Goal: Transaction & Acquisition: Purchase product/service

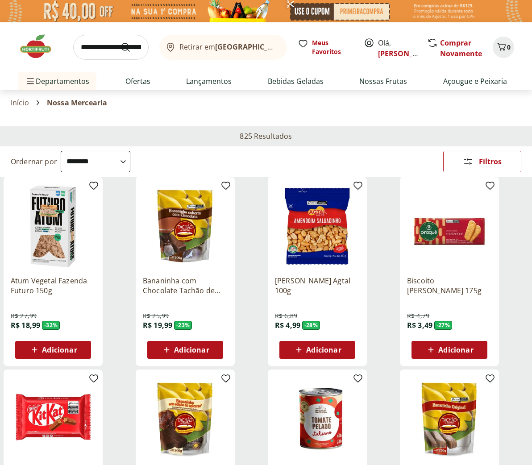
select select "**********"
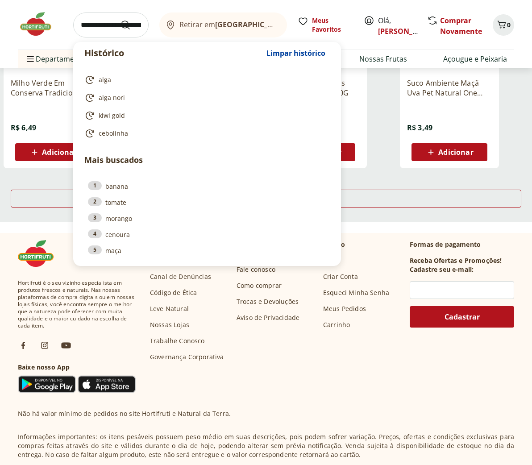
click at [93, 26] on input "search" at bounding box center [110, 24] width 75 height 25
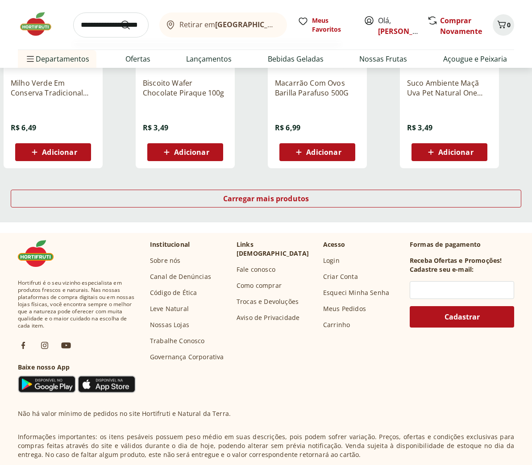
type input "**********"
click at [131, 25] on button "Submit Search" at bounding box center [130, 25] width 21 height 11
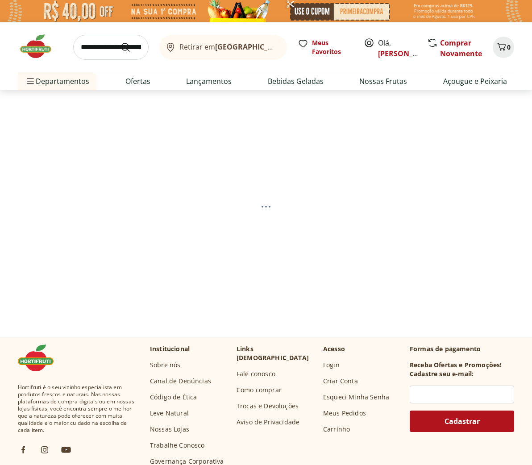
select select "**********"
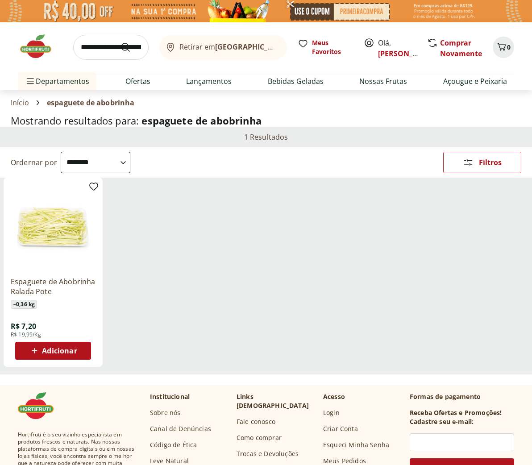
click at [49, 351] on span "Adicionar" at bounding box center [59, 350] width 35 height 7
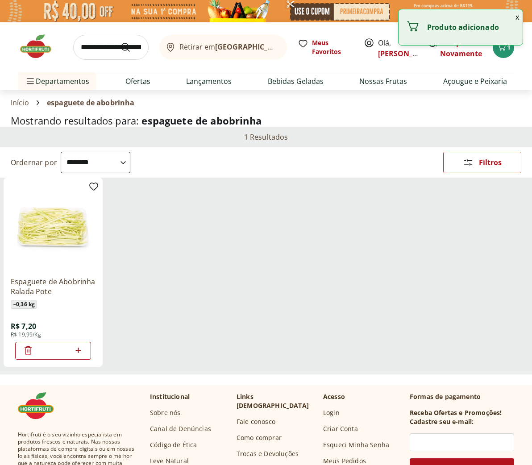
click at [79, 351] on icon at bounding box center [78, 350] width 11 height 11
type input "*"
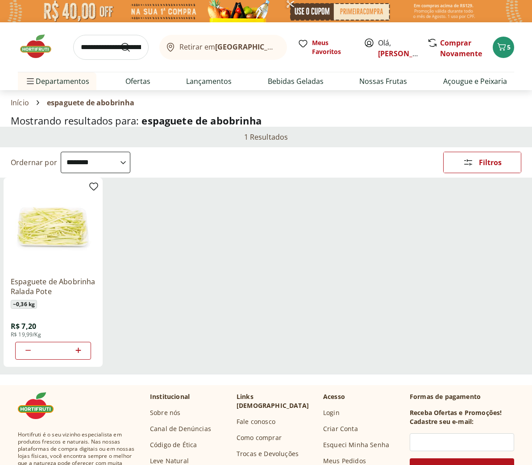
click at [93, 47] on input "search" at bounding box center [110, 47] width 75 height 25
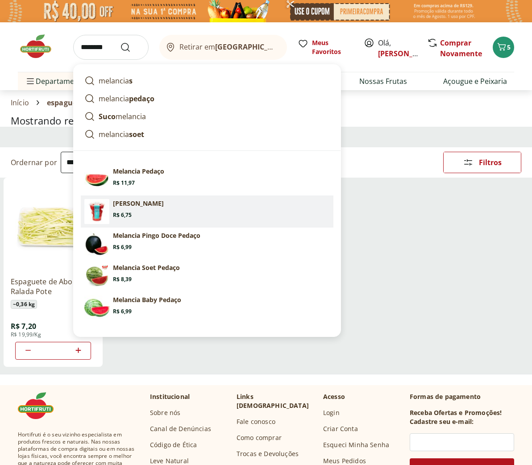
click at [120, 207] on p "[PERSON_NAME]" at bounding box center [138, 203] width 51 height 9
type input "**********"
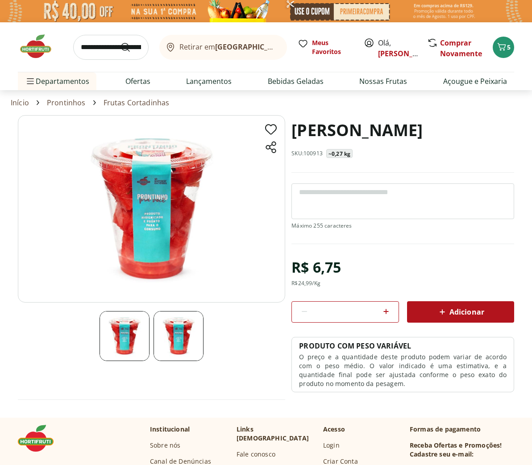
click at [385, 312] on icon at bounding box center [385, 311] width 5 height 5
type input "*"
click at [461, 310] on span "Adicionar" at bounding box center [460, 311] width 47 height 11
click at [94, 49] on input "search" at bounding box center [110, 47] width 75 height 25
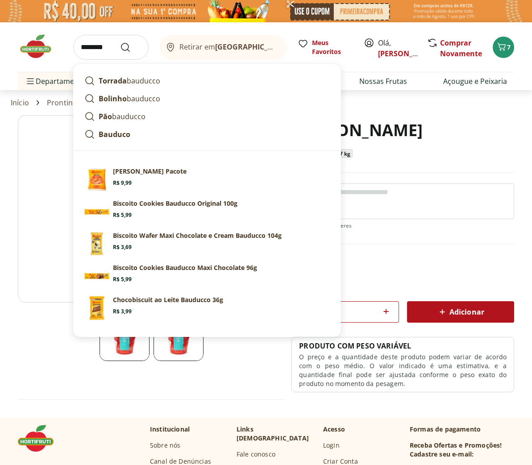
type input "********"
click at [131, 47] on button "Submit Search" at bounding box center [130, 47] width 21 height 11
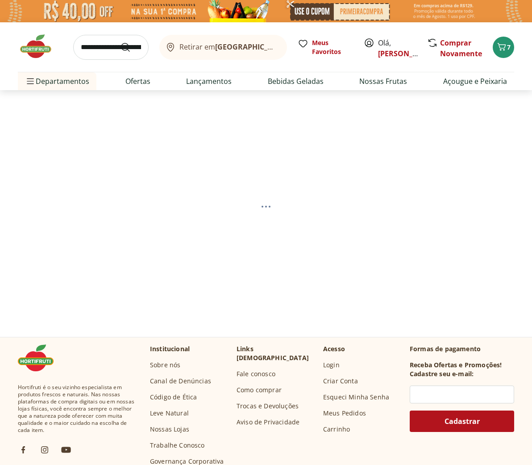
select select "**********"
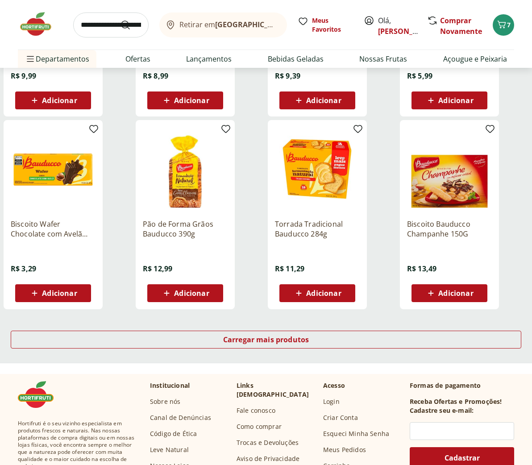
scroll to position [445, 0]
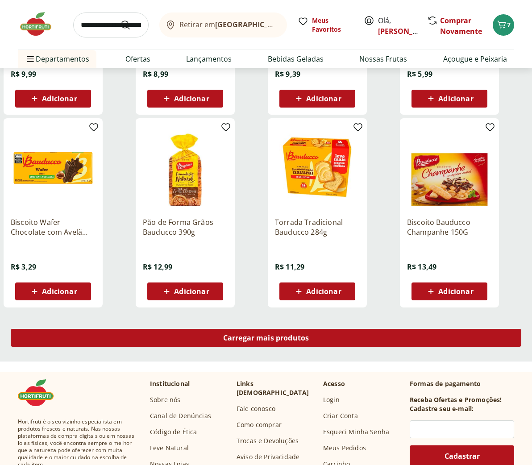
click at [270, 336] on span "Carregar mais produtos" at bounding box center [266, 337] width 86 height 7
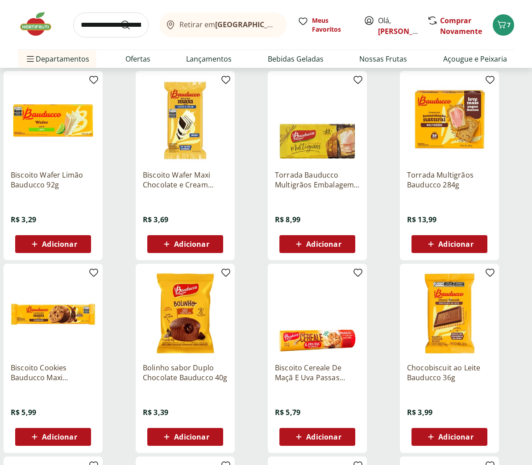
scroll to position [690, 0]
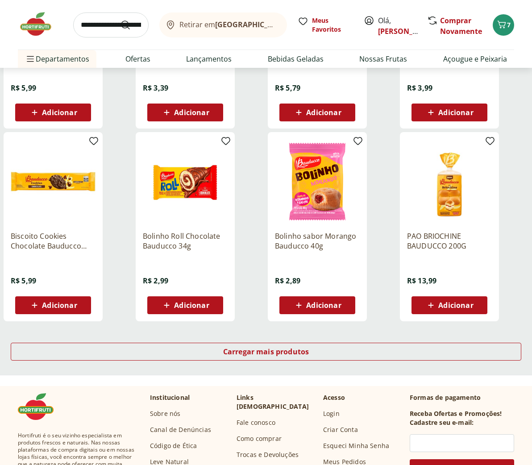
scroll to position [1016, 0]
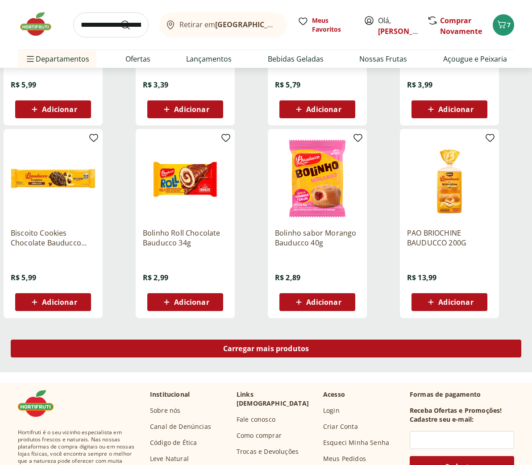
click at [270, 352] on span "Carregar mais produtos" at bounding box center [266, 348] width 86 height 7
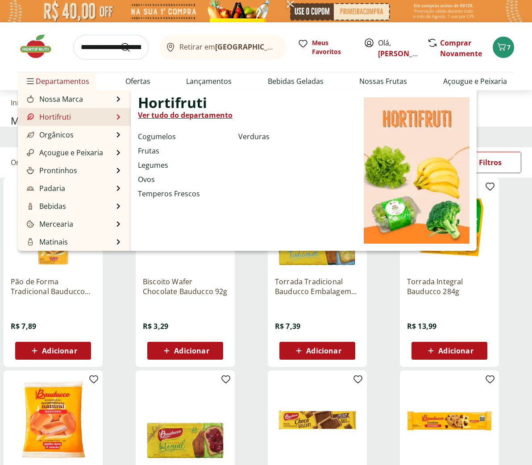
click at [58, 113] on link "Hortifruti" at bounding box center [48, 117] width 46 height 11
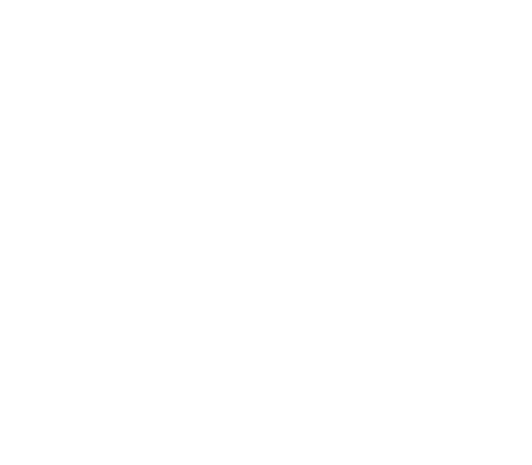
select select "**********"
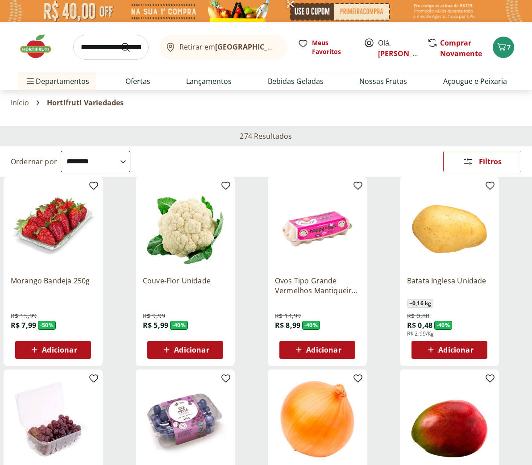
click at [94, 48] on input "search" at bounding box center [110, 47] width 75 height 25
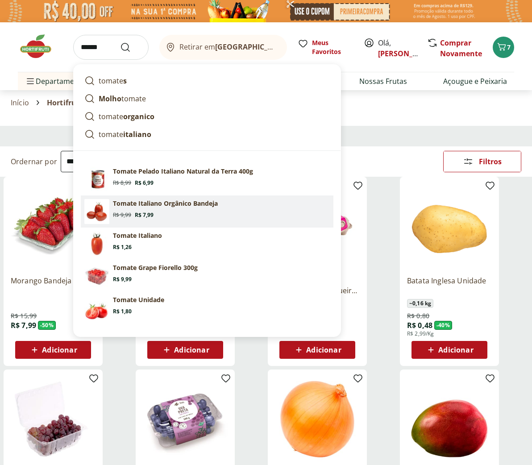
click at [163, 206] on p "Tomate Italiano Orgânico Bandeja" at bounding box center [165, 203] width 105 height 9
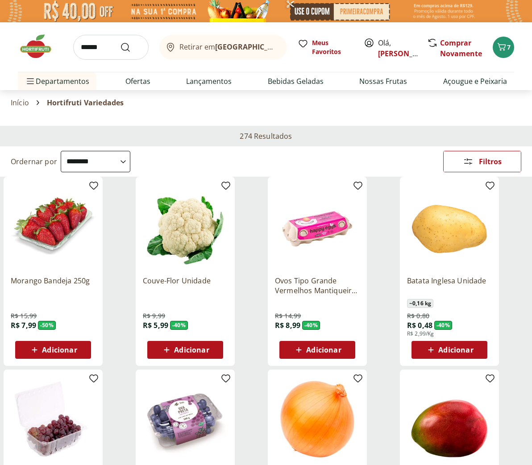
type input "**********"
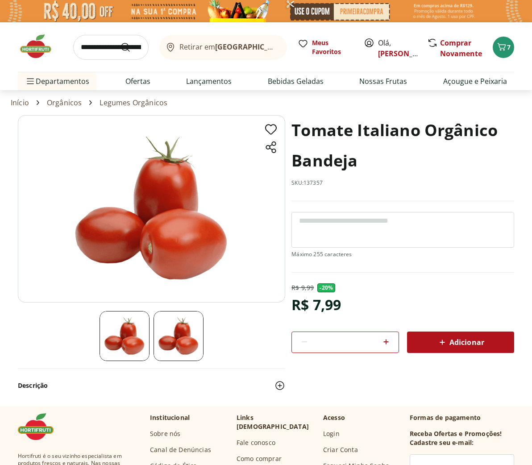
click at [457, 339] on span "Adicionar" at bounding box center [460, 342] width 47 height 11
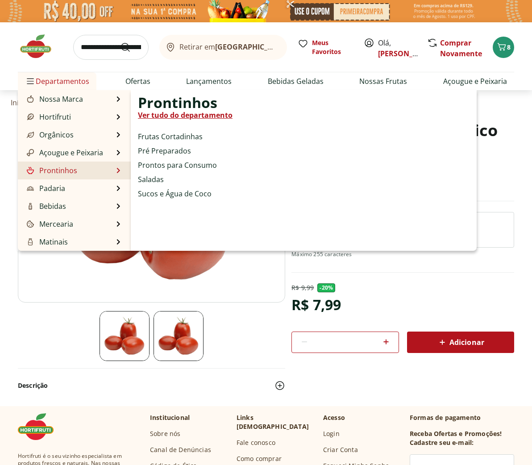
click at [58, 171] on link "Prontinhos" at bounding box center [51, 170] width 52 height 11
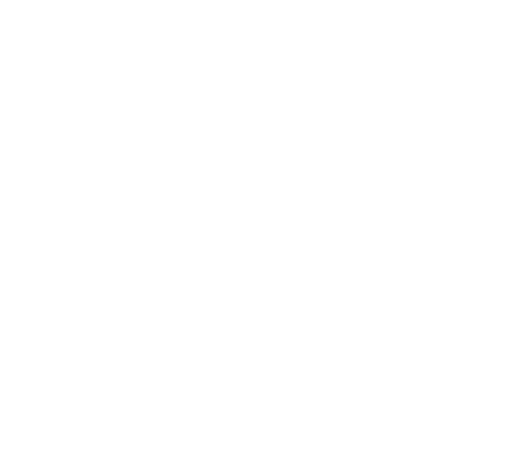
select select "**********"
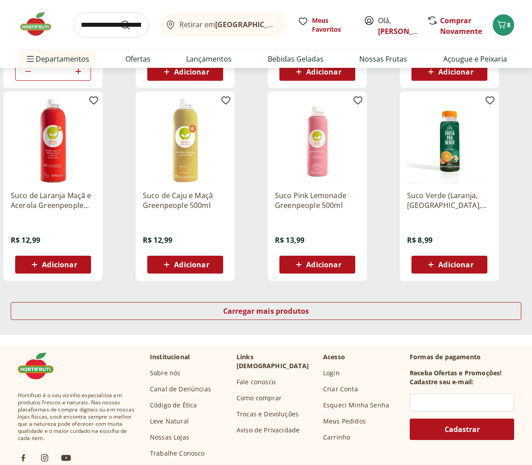
scroll to position [471, 0]
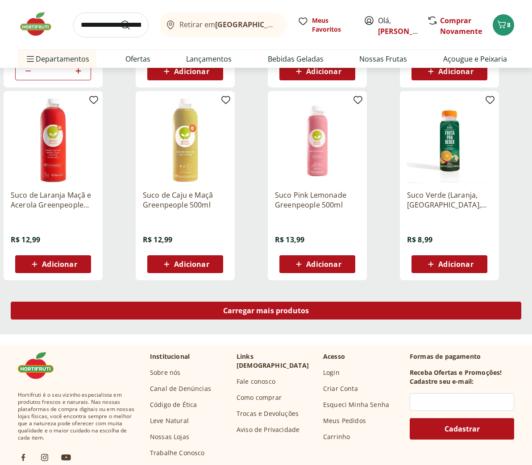
click at [277, 316] on div "Carregar mais produtos" at bounding box center [266, 311] width 510 height 18
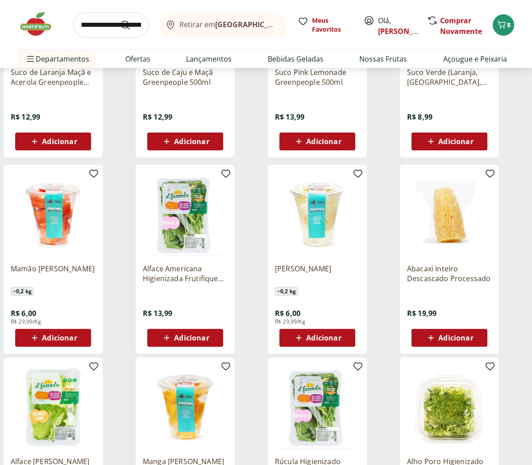
scroll to position [662, 0]
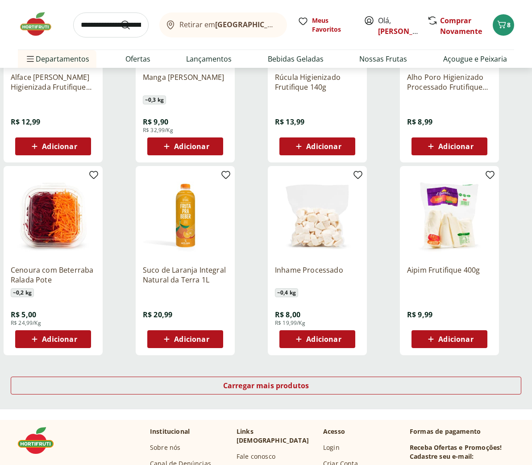
scroll to position [978, 0]
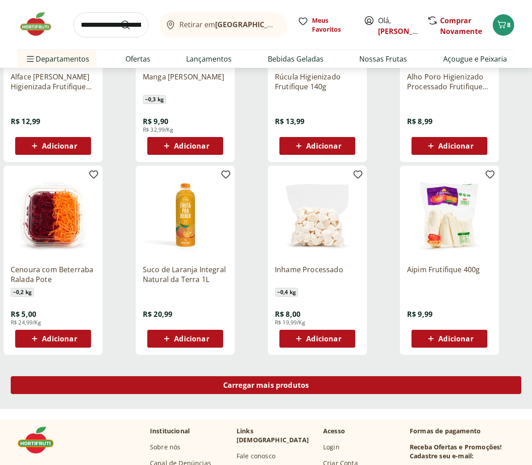
click at [278, 388] on span "Carregar mais produtos" at bounding box center [266, 384] width 86 height 7
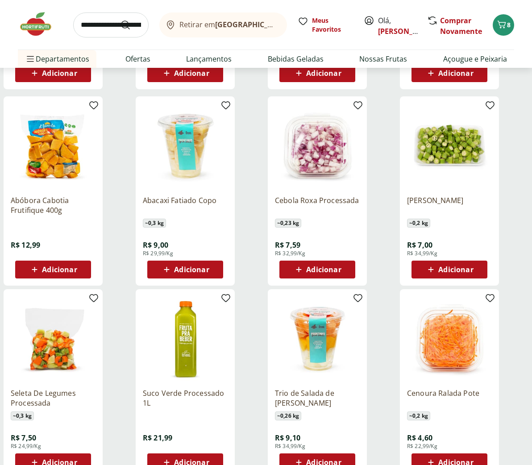
scroll to position [1244, 0]
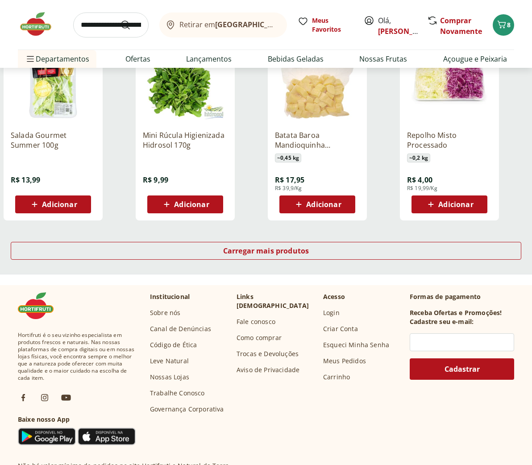
scroll to position [1634, 0]
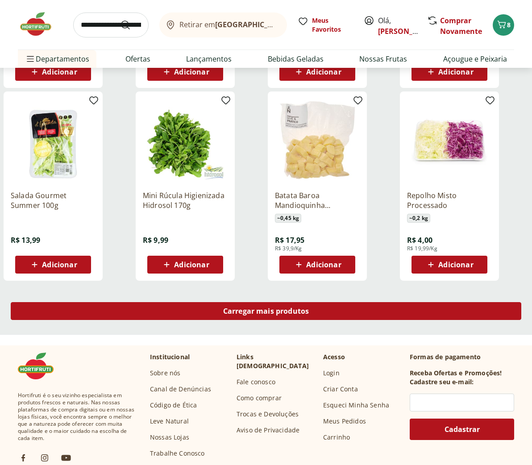
click at [269, 314] on span "Carregar mais produtos" at bounding box center [266, 310] width 86 height 7
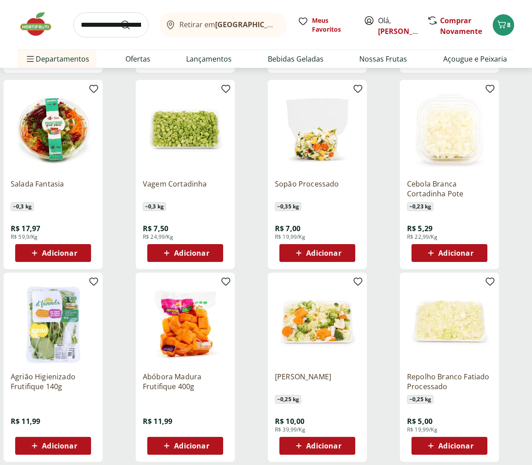
scroll to position [1842, 0]
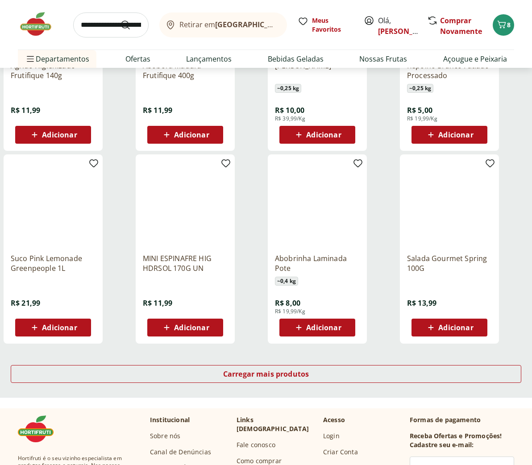
scroll to position [2153, 0]
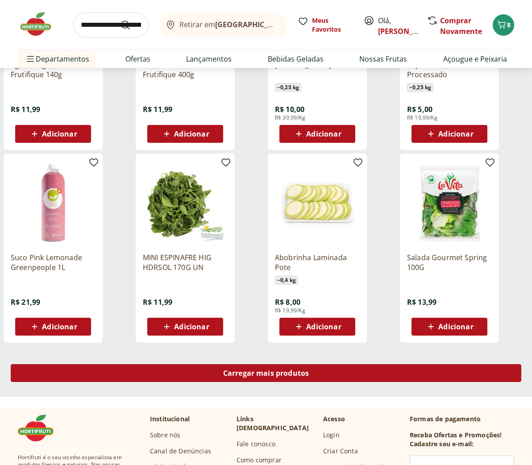
click at [239, 372] on span "Carregar mais produtos" at bounding box center [266, 372] width 86 height 7
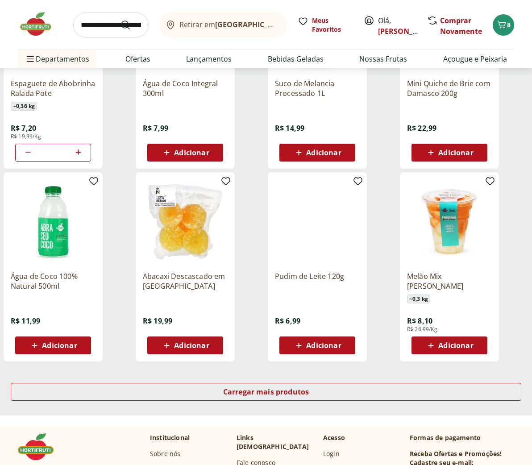
scroll to position [2728, 0]
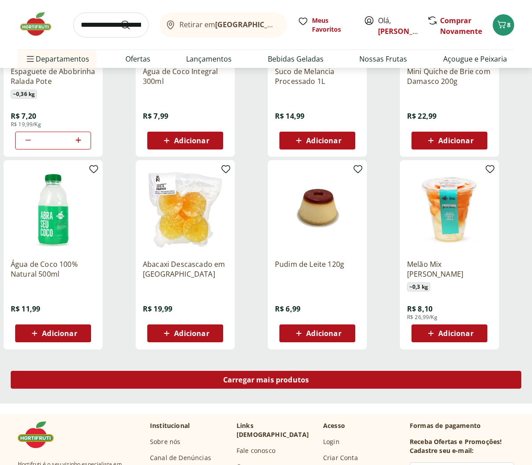
click at [242, 377] on span "Carregar mais produtos" at bounding box center [266, 379] width 86 height 7
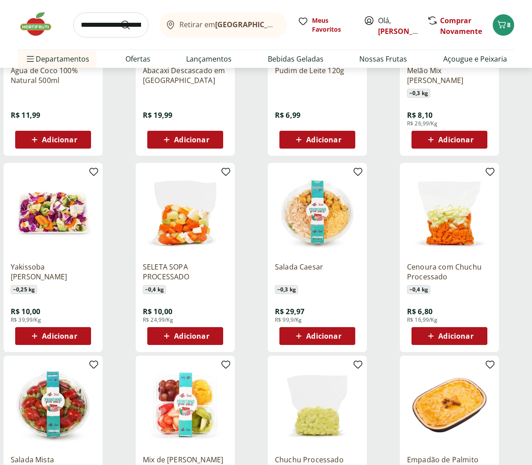
scroll to position [3006, 0]
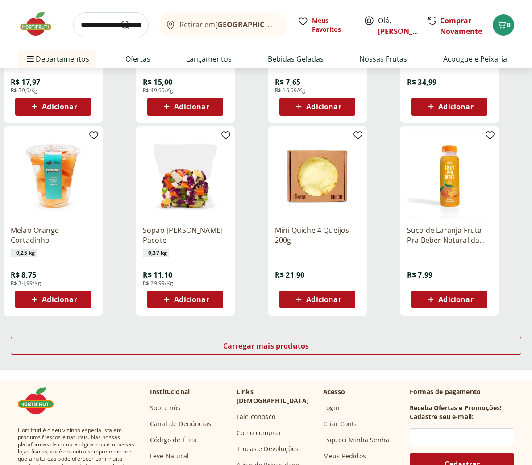
scroll to position [3347, 0]
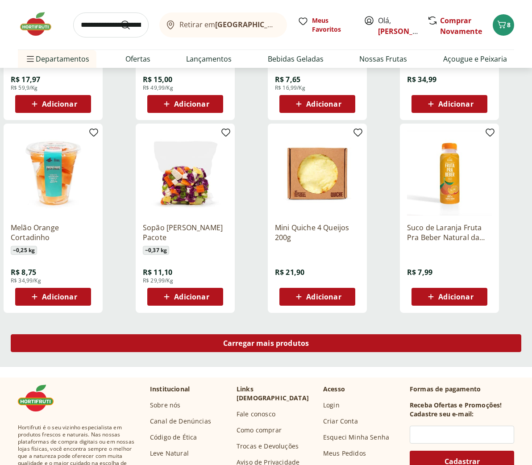
click at [260, 344] on span "Carregar mais produtos" at bounding box center [266, 342] width 86 height 7
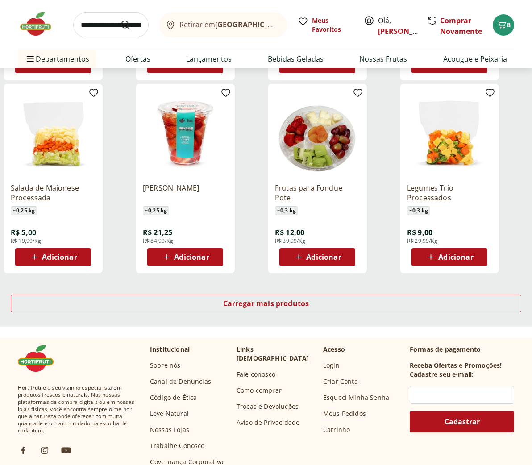
scroll to position [3964, 0]
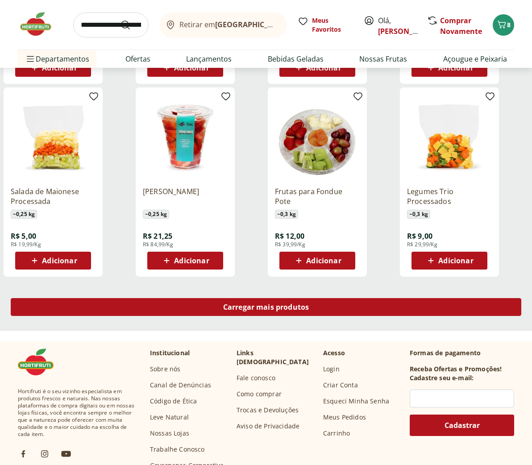
click at [266, 309] on span "Carregar mais produtos" at bounding box center [266, 306] width 86 height 7
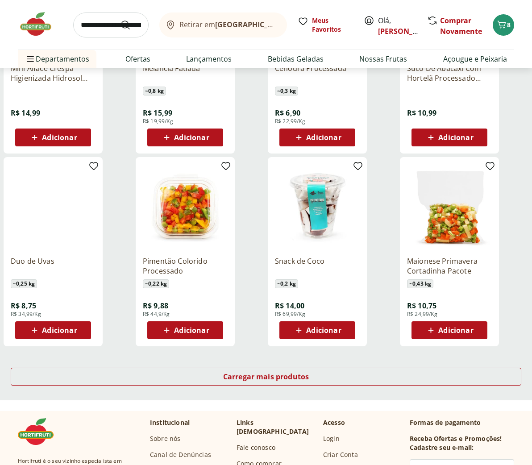
scroll to position [4480, 0]
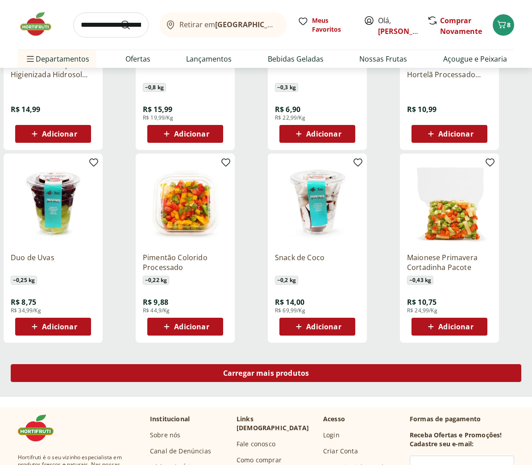
click at [259, 369] on span "Carregar mais produtos" at bounding box center [266, 372] width 86 height 7
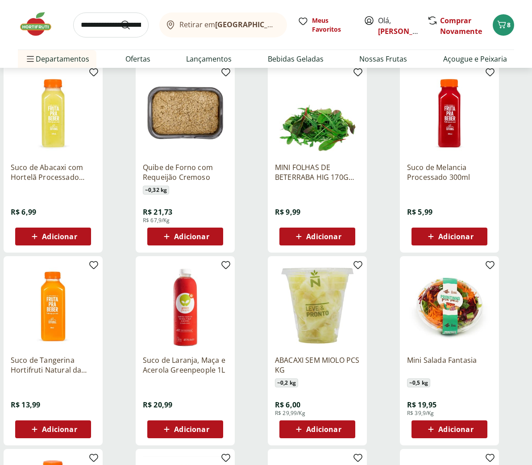
scroll to position [4767, 0]
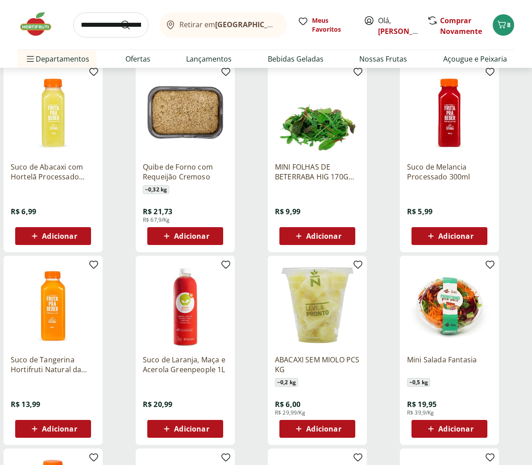
click at [439, 312] on img at bounding box center [449, 305] width 85 height 85
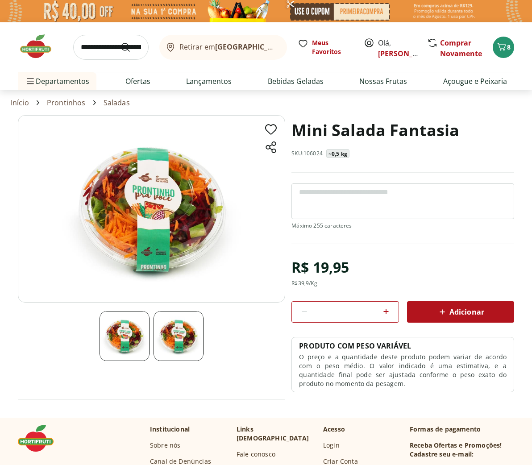
click at [468, 311] on span "Adicionar" at bounding box center [460, 311] width 47 height 11
click at [503, 48] on icon "Carrinho" at bounding box center [501, 47] width 8 height 8
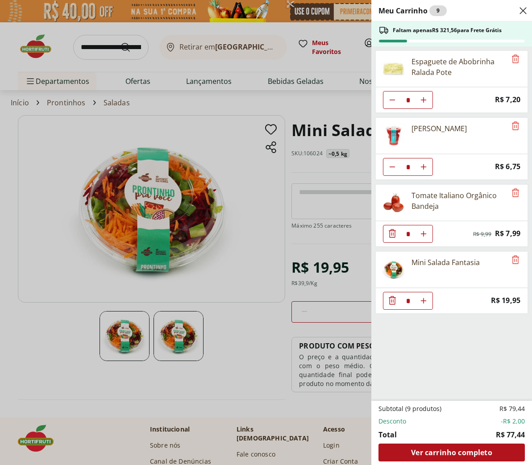
click at [134, 83] on div "Meu Carrinho 9 Faltam apenas R$ 321,56 para Frete Grátis Espaguete de Abobrinha…" at bounding box center [266, 232] width 532 height 465
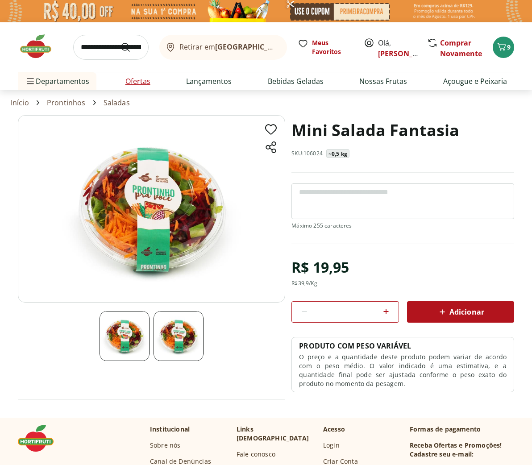
click at [134, 83] on link "Ofertas" at bounding box center [137, 81] width 25 height 11
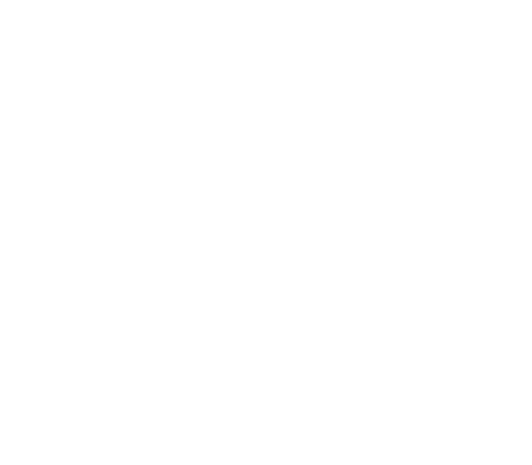
select select "**********"
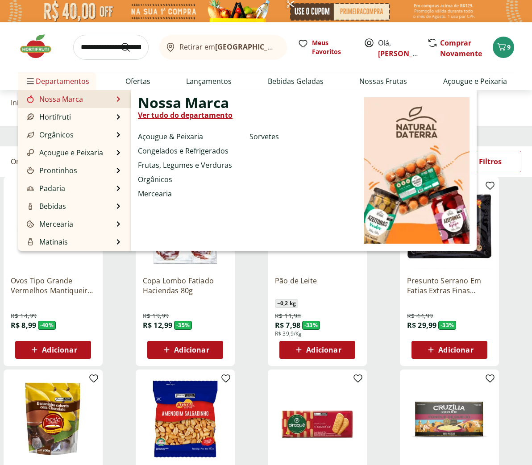
click at [66, 98] on link "Nossa Marca" at bounding box center [54, 99] width 58 height 11
select select "**********"
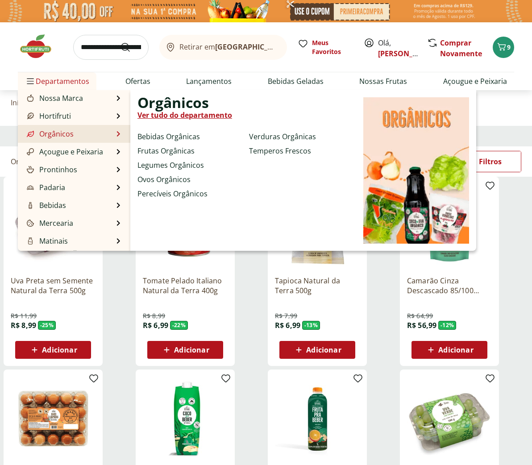
scroll to position [0, 0]
click at [54, 134] on link "Orgânicos" at bounding box center [49, 133] width 49 height 11
select select "**********"
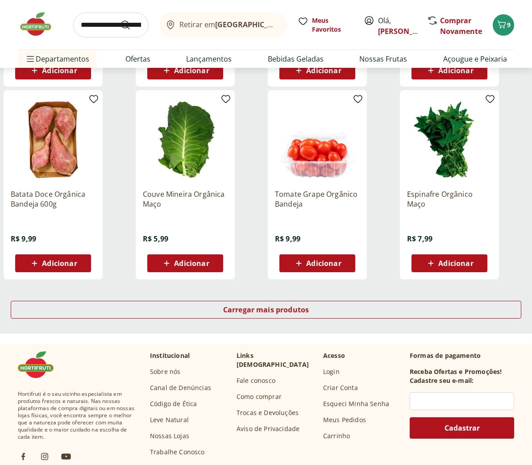
scroll to position [472, 0]
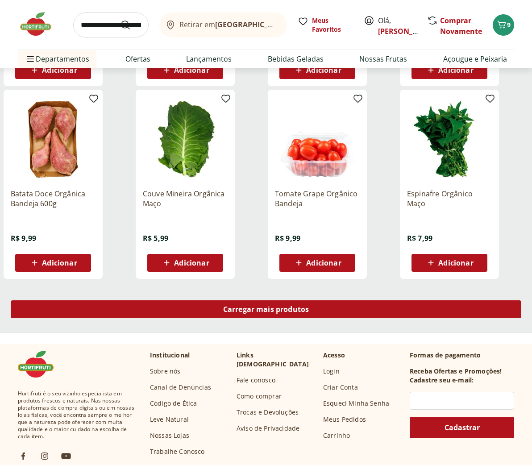
click at [254, 307] on span "Carregar mais produtos" at bounding box center [266, 309] width 86 height 7
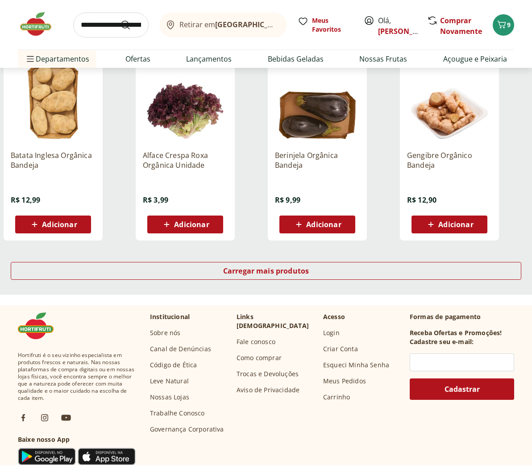
scroll to position [1095, 0]
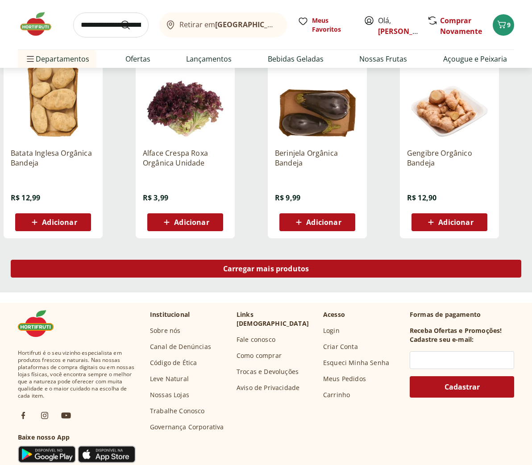
click at [269, 266] on span "Carregar mais produtos" at bounding box center [266, 268] width 86 height 7
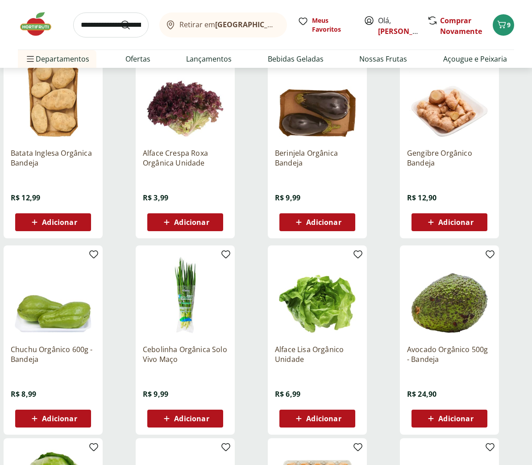
scroll to position [1095, 0]
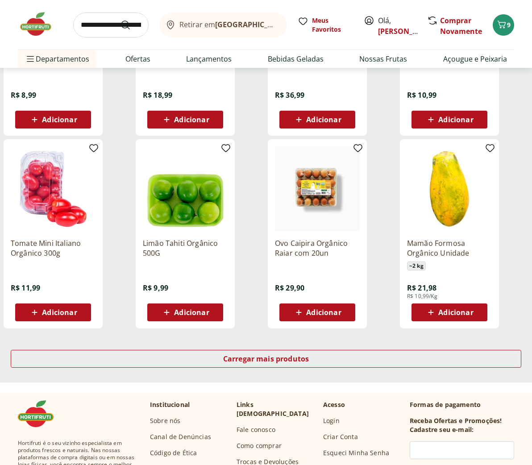
scroll to position [1587, 0]
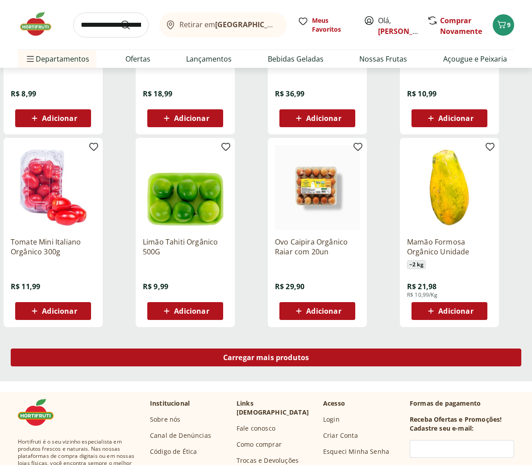
click at [234, 357] on span "Carregar mais produtos" at bounding box center [266, 357] width 86 height 7
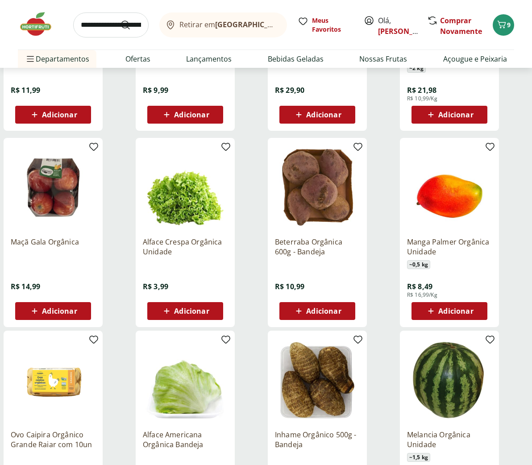
scroll to position [1797, 0]
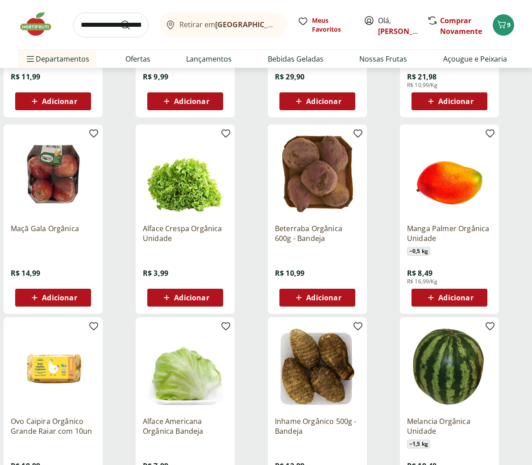
click at [311, 297] on span "Adicionar" at bounding box center [323, 297] width 35 height 7
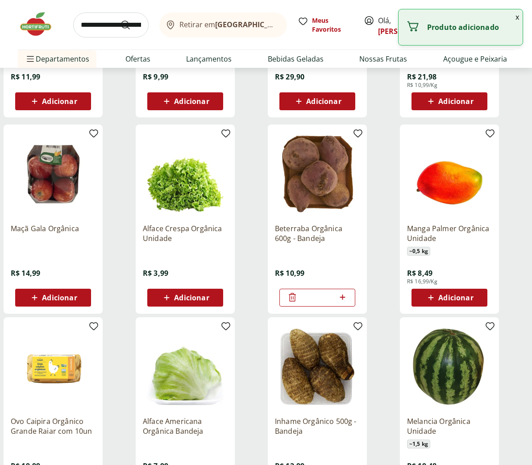
scroll to position [1853, 0]
